Goal: Book appointment/travel/reservation

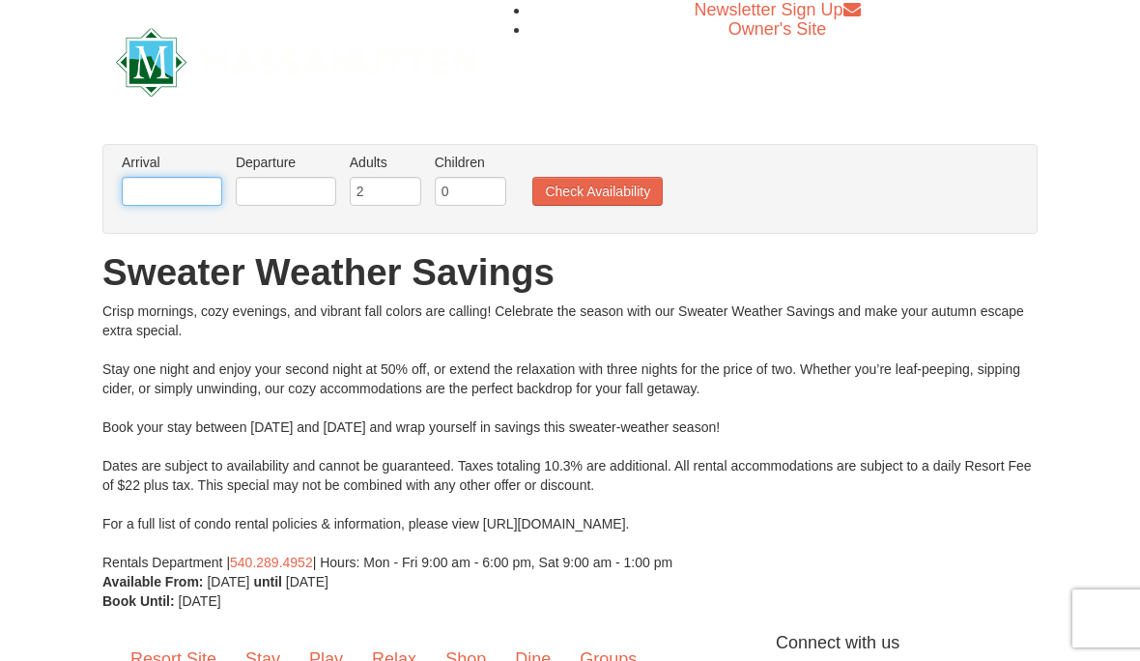
click at [135, 181] on input "text" at bounding box center [172, 191] width 100 height 29
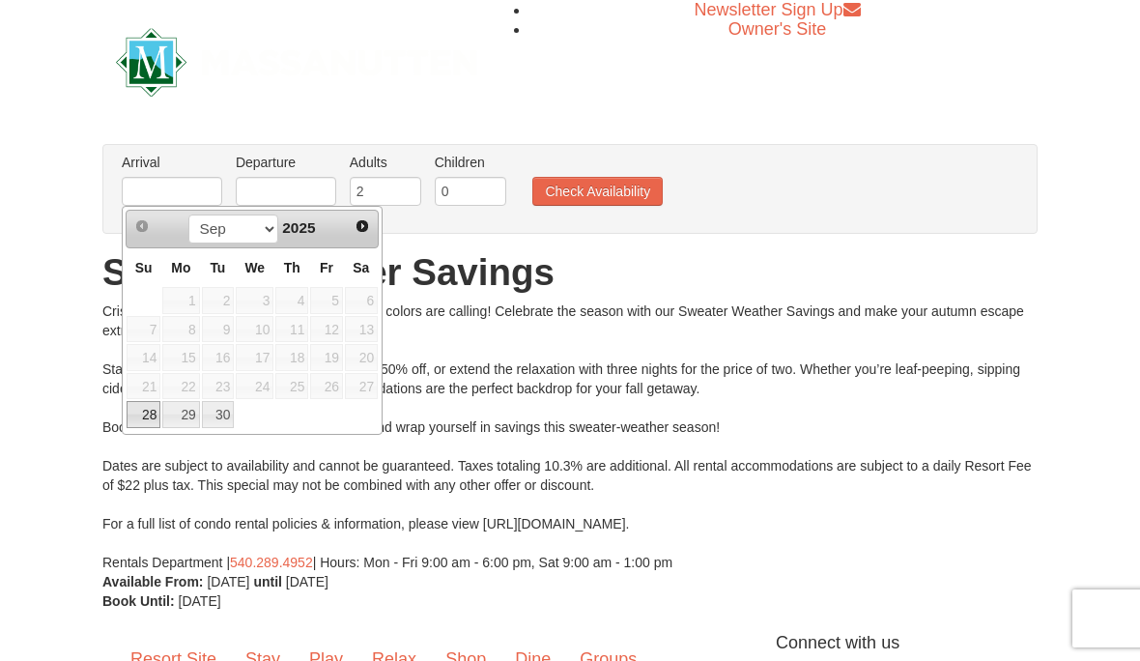
click at [25, 130] on div "× From: To: Adults: 2 Children: 0 Change Arrival Please format dates MM/DD/YYYY…" at bounding box center [570, 377] width 1140 height 505
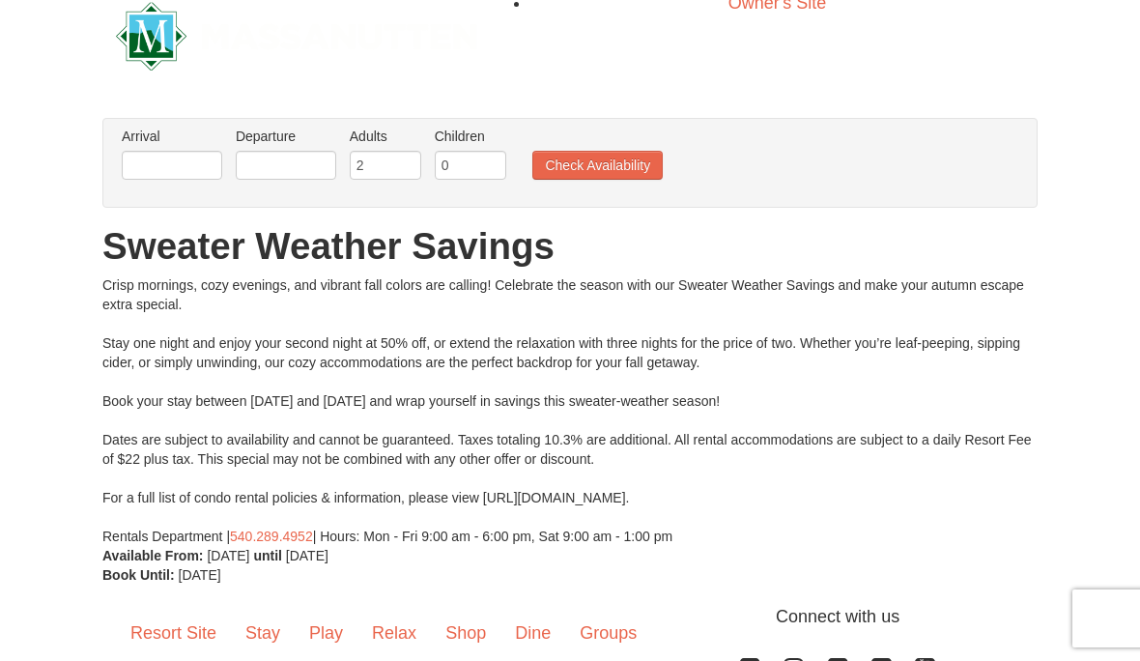
scroll to position [27, 0]
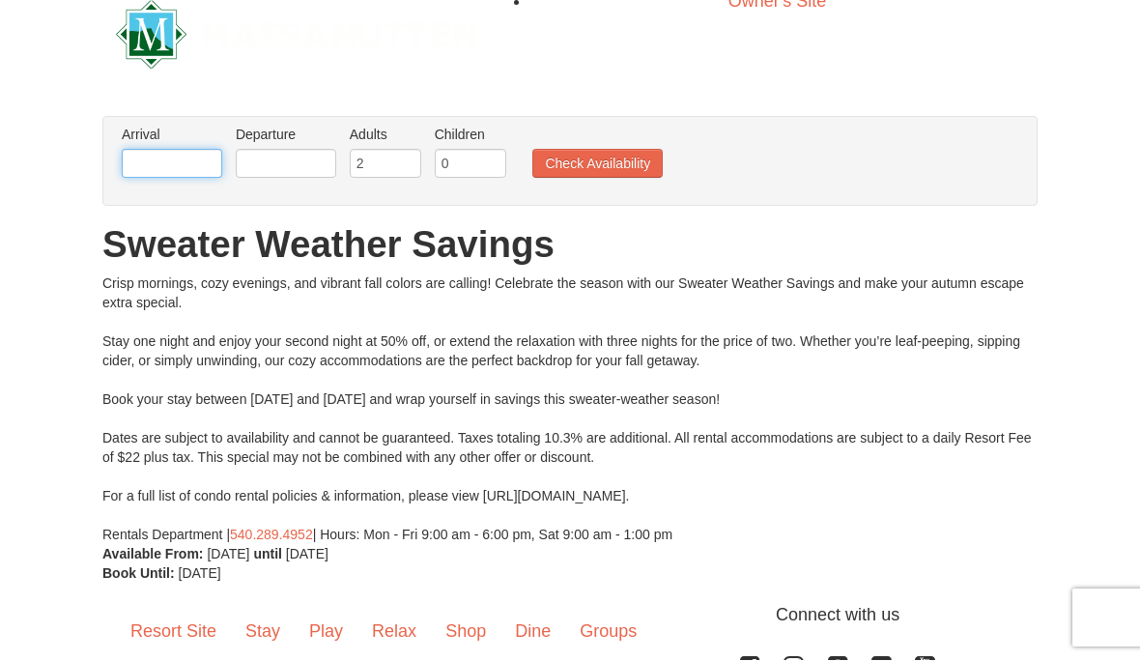
click at [153, 155] on input "text" at bounding box center [172, 164] width 100 height 29
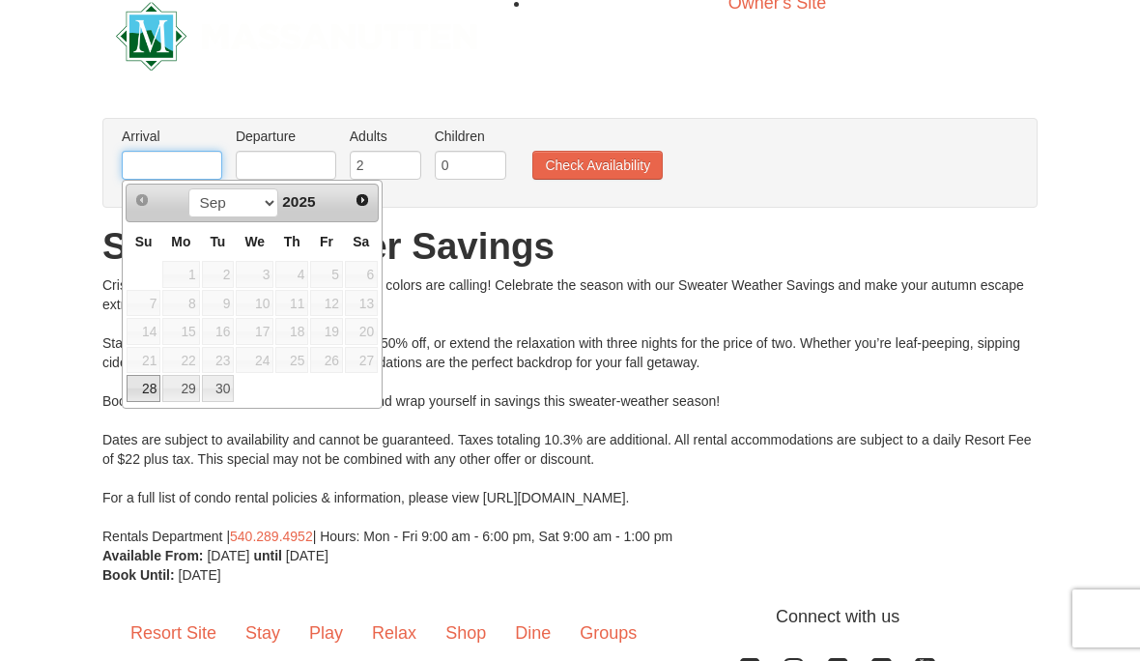
scroll to position [23, 0]
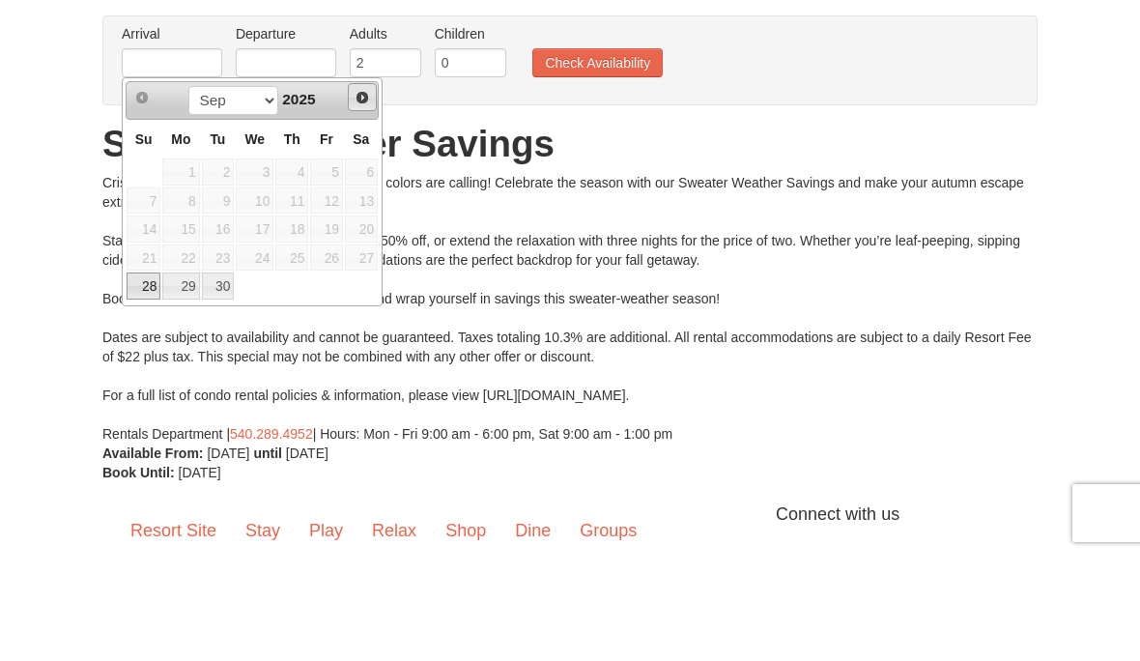
click at [366, 195] on span "Next" at bounding box center [361, 202] width 15 height 15
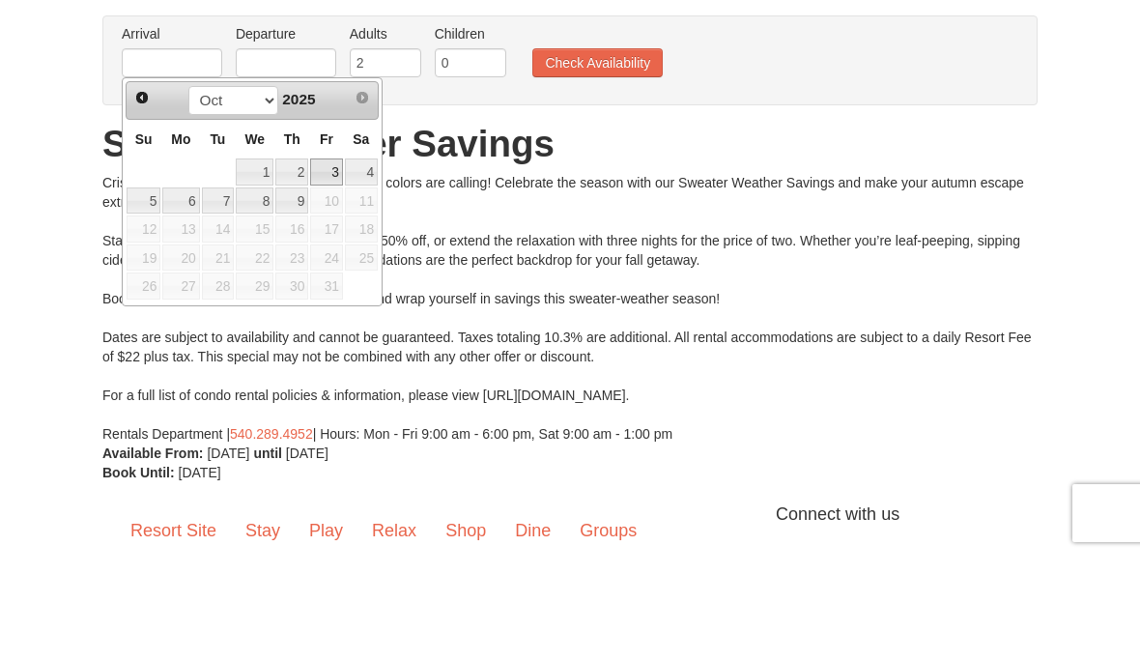
click at [333, 264] on link "3" at bounding box center [326, 277] width 33 height 27
type input "[DATE]"
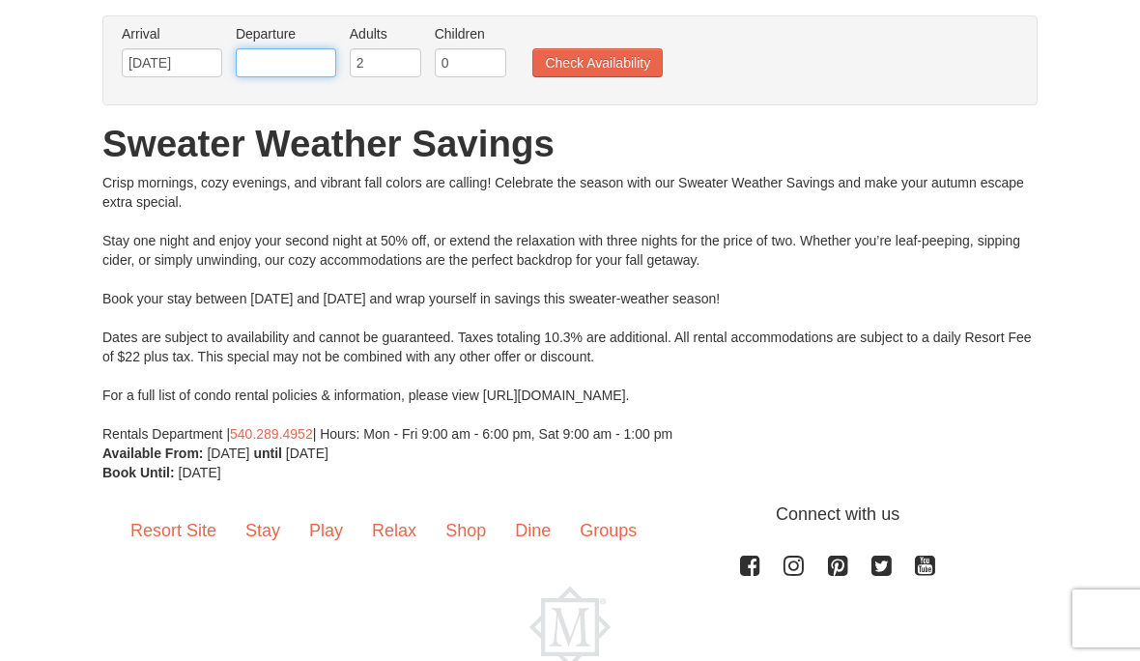
click at [267, 53] on input "text" at bounding box center [286, 62] width 100 height 29
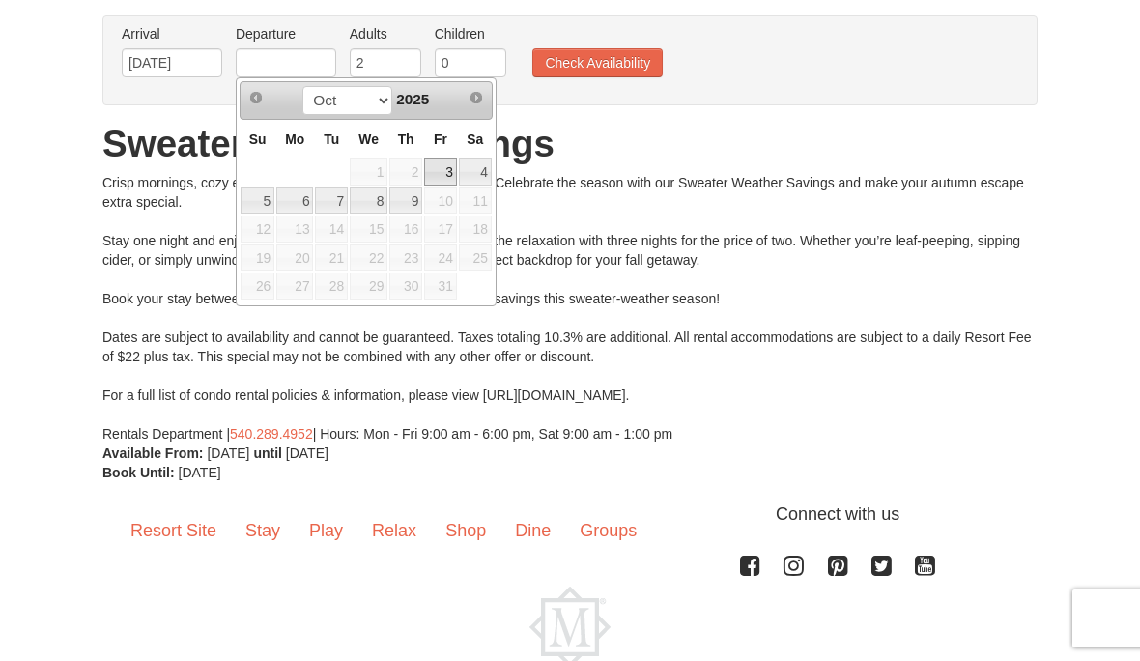
click at [263, 204] on link "5" at bounding box center [257, 200] width 34 height 27
type input "[DATE]"
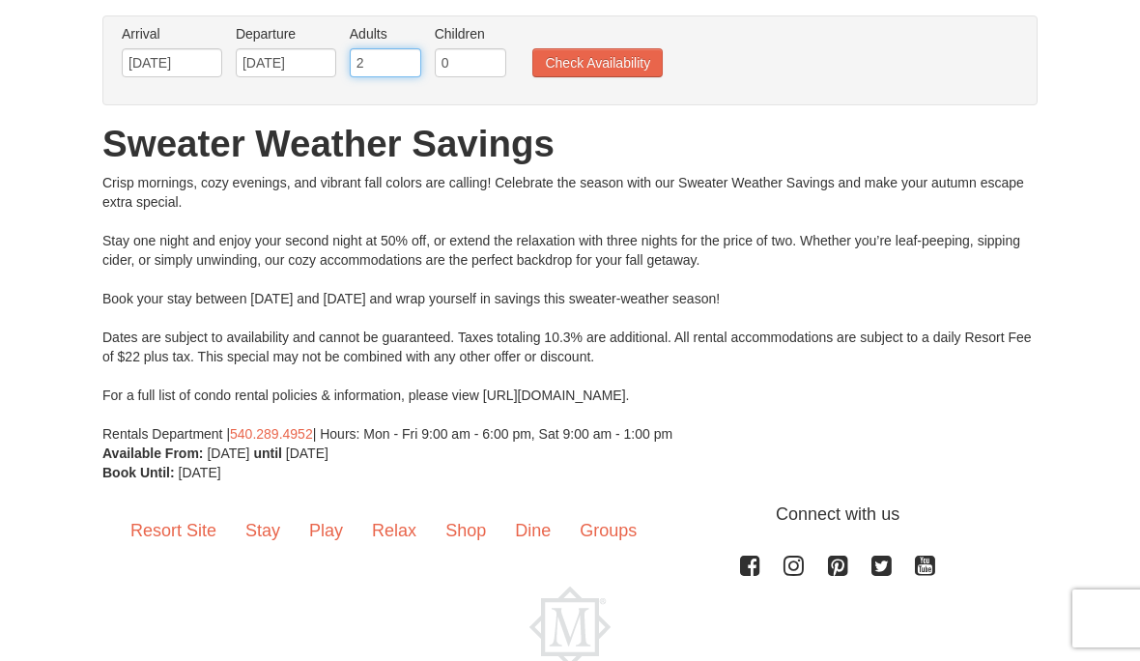
click at [385, 68] on input "2" at bounding box center [385, 62] width 71 height 29
type input "3"
click at [624, 70] on button "Check Availability" at bounding box center [597, 62] width 130 height 29
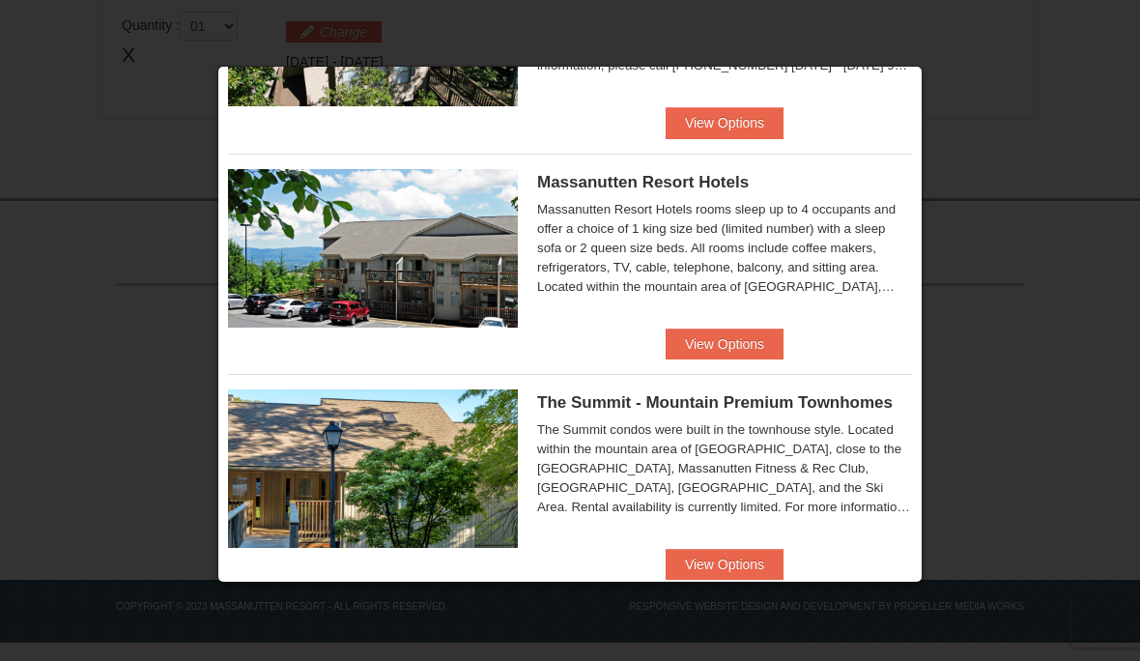
scroll to position [605, 0]
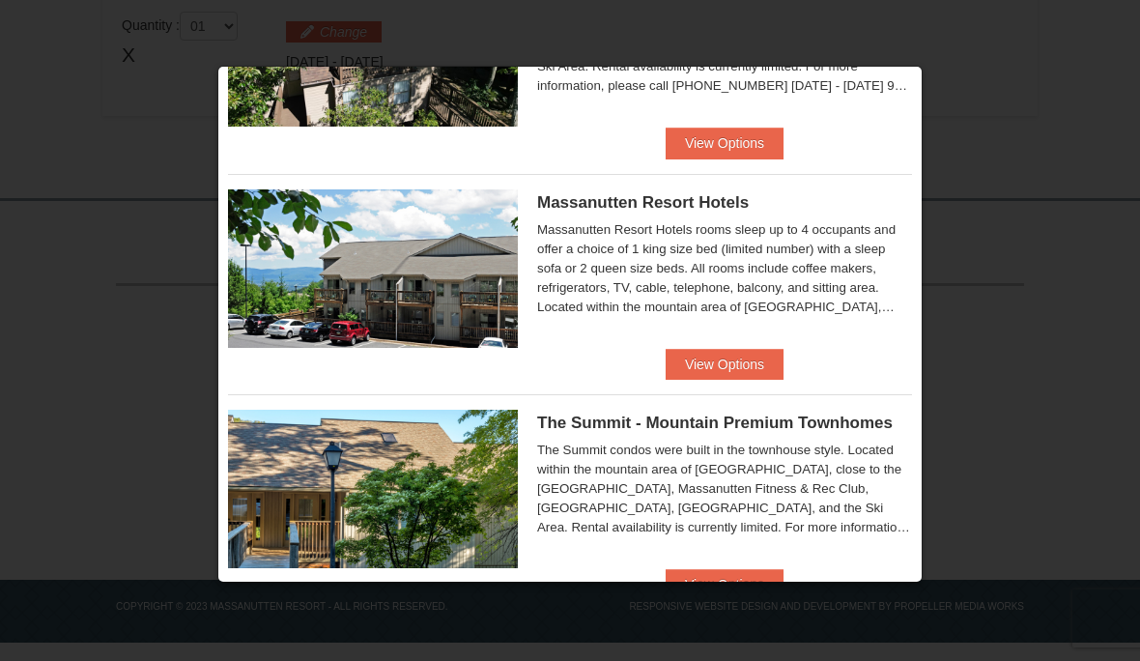
click at [766, 370] on button "View Options" at bounding box center [724, 364] width 118 height 31
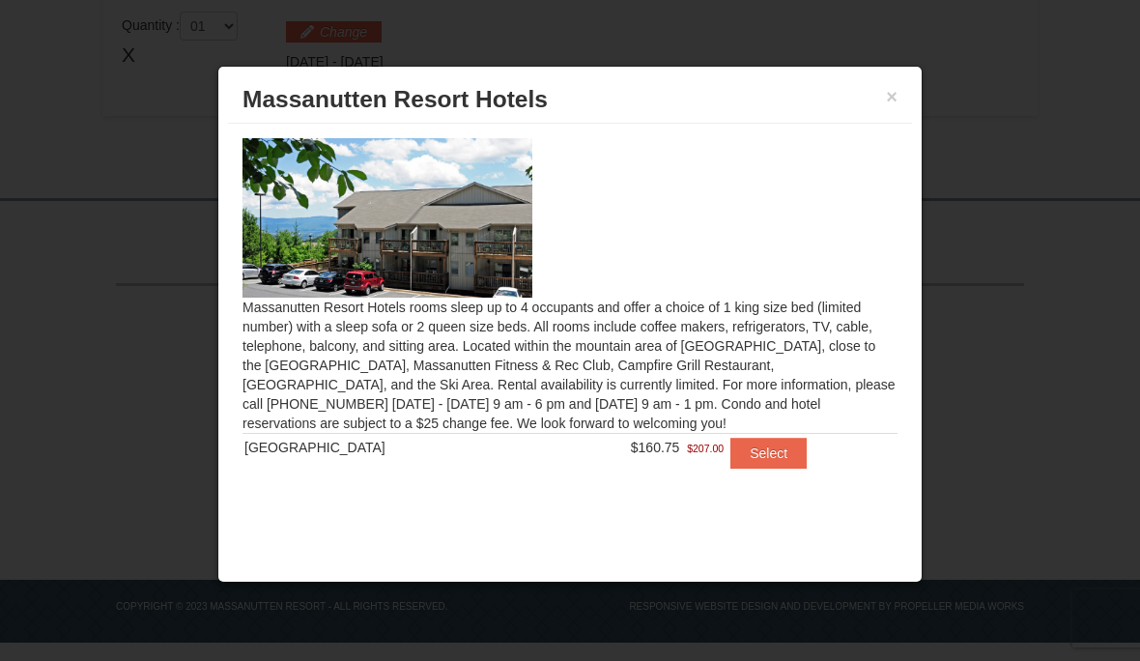
click at [779, 462] on button "Select" at bounding box center [768, 452] width 76 height 31
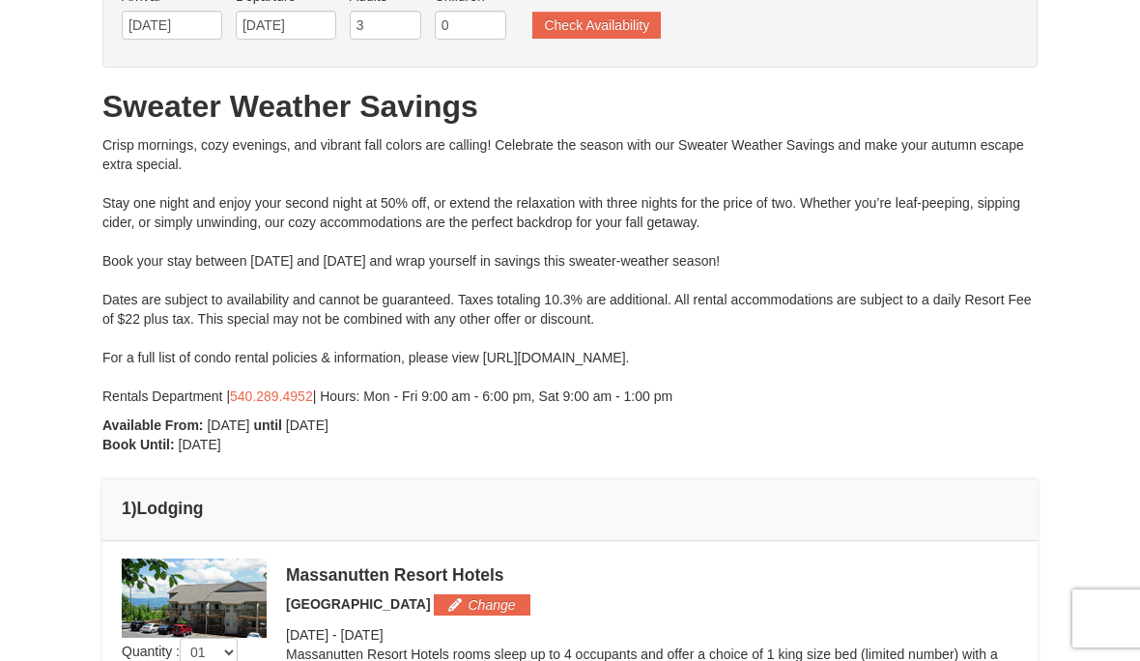
scroll to position [0, 0]
